Goal: Task Accomplishment & Management: Use online tool/utility

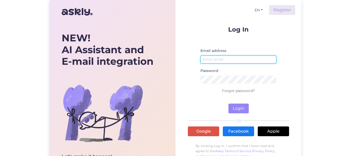
click at [239, 58] on input "email" at bounding box center [239, 60] width 76 height 8
type input "Д"
type input "[EMAIL_ADDRESS][DOMAIN_NAME]"
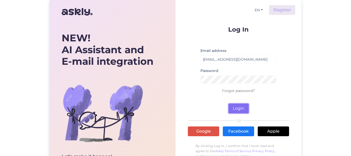
click at [241, 111] on button "Login" at bounding box center [239, 109] width 20 height 10
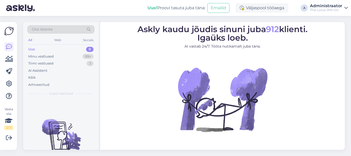
click at [90, 50] on div "0" at bounding box center [89, 49] width 7 height 5
click at [35, 47] on div "Uus 0" at bounding box center [60, 49] width 67 height 7
click at [265, 8] on div "Väljaspool tööaega" at bounding box center [262, 7] width 53 height 9
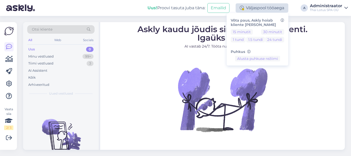
click at [265, 7] on div "Väljaspool tööaega" at bounding box center [262, 7] width 53 height 9
